Goal: Find specific page/section: Find specific page/section

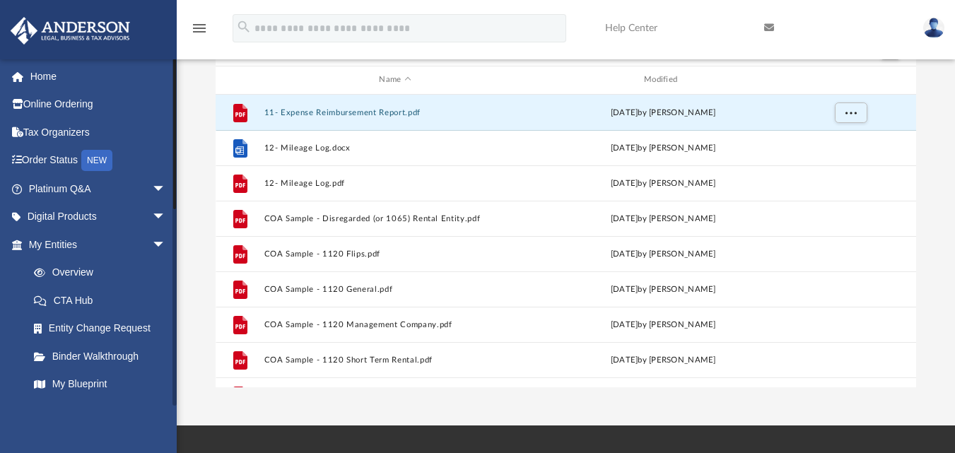
drag, startPoint x: 175, startPoint y: 76, endPoint x: 175, endPoint y: 43, distance: 32.5
click at [175, 43] on div "menu search Site Menu add [EMAIL_ADDRESS][DOMAIN_NAME] My Profile Reset Passwor…" at bounding box center [477, 163] width 955 height 523
click at [47, 71] on link "Home" at bounding box center [98, 76] width 177 height 28
click at [47, 74] on link "Home" at bounding box center [98, 76] width 177 height 28
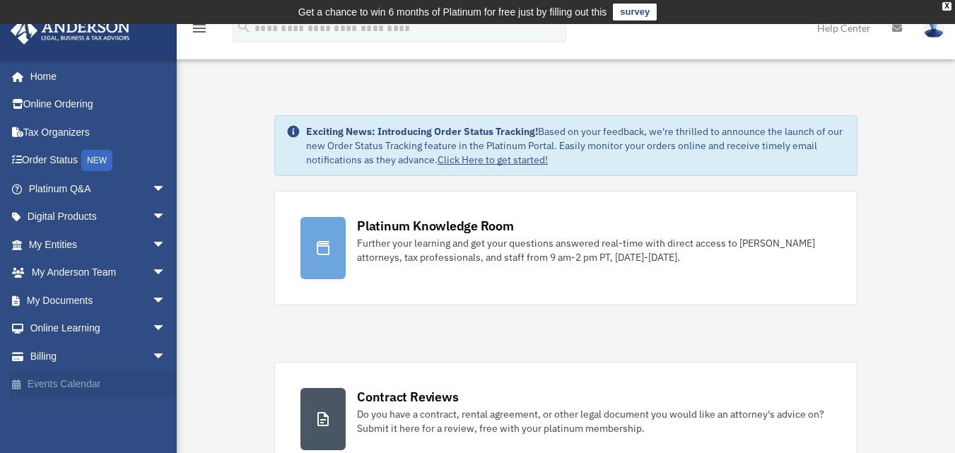
click at [77, 374] on link "Events Calendar" at bounding box center [98, 385] width 177 height 28
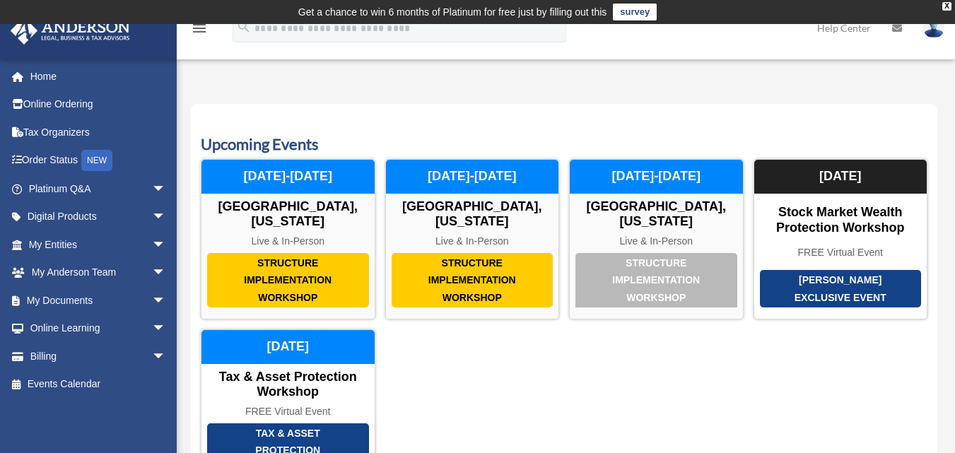
click at [429, 42] on div "menu search Site Menu add fengqingz@yahoo.com My Profile Reset Password Logout …" at bounding box center [478, 35] width 934 height 48
